Goal: Task Accomplishment & Management: Use online tool/utility

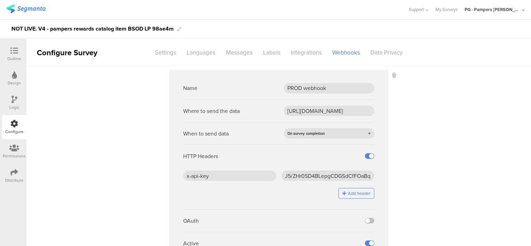
scroll to position [40, 0]
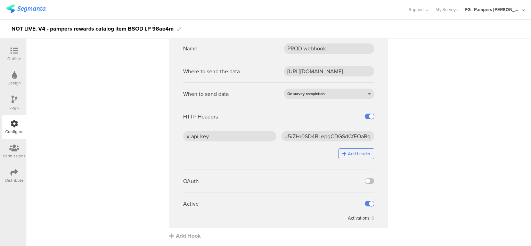
click at [11, 51] on icon at bounding box center [14, 51] width 8 height 8
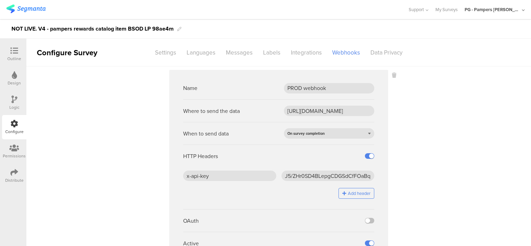
click at [14, 51] on icon at bounding box center [14, 51] width 8 height 8
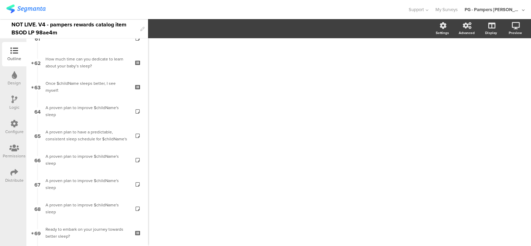
scroll to position [1540, 0]
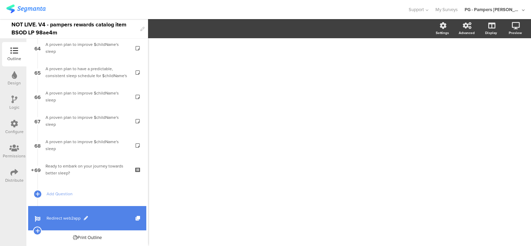
click at [93, 219] on span "Redirect web2app" at bounding box center [91, 218] width 89 height 7
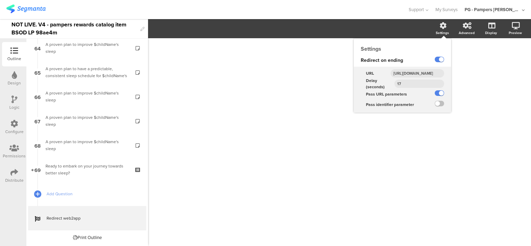
click at [417, 73] on input "https://smartsleepcoach.com/finalize-account?sessionId=$sessionId&childName=$ch…" at bounding box center [418, 73] width 54 height 8
paste input "promocode&"
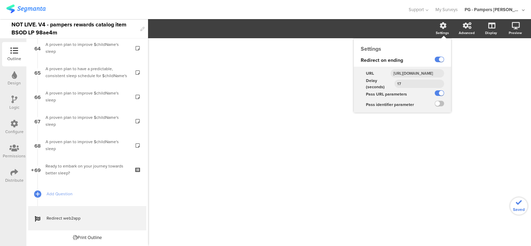
type input "https://smartsleepcoach.com/finalize-account?sessionId=$sessionId&childName=$ch…"
click at [443, 74] on div "https://smartsleepcoach.com/finalize-account?sessionId=$sessionId&childName=$ch…" at bounding box center [418, 73] width 66 height 10
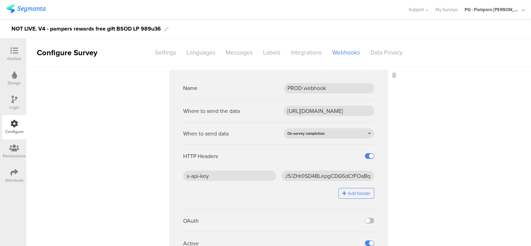
scroll to position [40, 0]
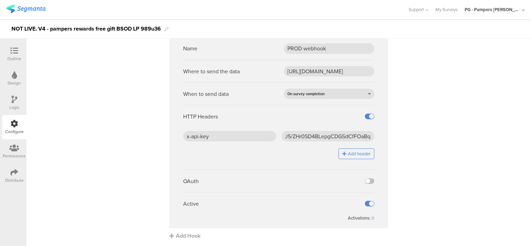
click at [15, 54] on icon at bounding box center [14, 51] width 8 height 8
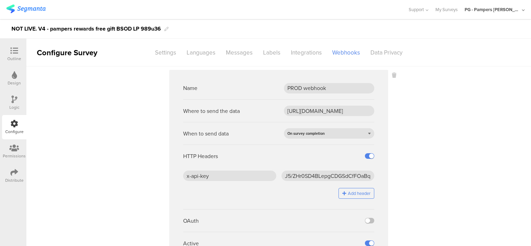
click at [13, 57] on div "Outline" at bounding box center [14, 59] width 14 height 6
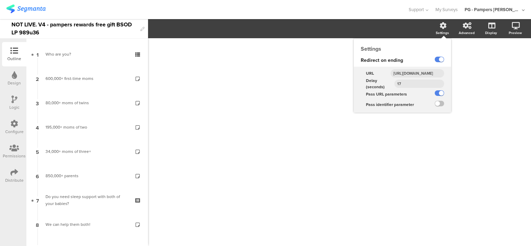
click at [415, 75] on input "https://smartsleepcoach.com/finalize-account?sessionId=$sessionId&childName=$ch…" at bounding box center [418, 73] width 54 height 8
paste input "promocode&"
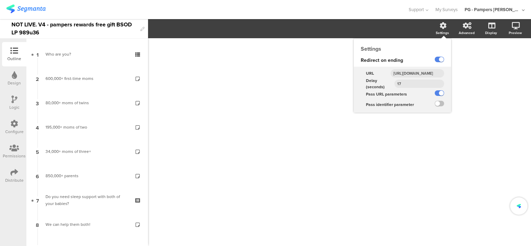
type input "https://smartsleepcoach.com/finalize-account?sessionId=$sessionId&childName=$ch…"
click at [411, 63] on div "Redirect on ending" at bounding box center [389, 60] width 71 height 13
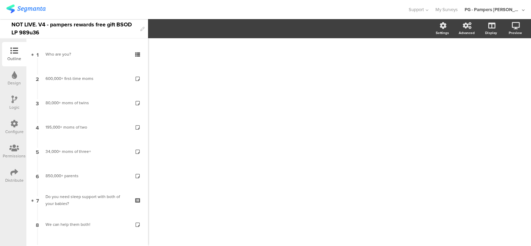
click at [359, 23] on section "Settings Advanced Display Preview" at bounding box center [339, 28] width 383 height 19
